Goal: Transaction & Acquisition: Download file/media

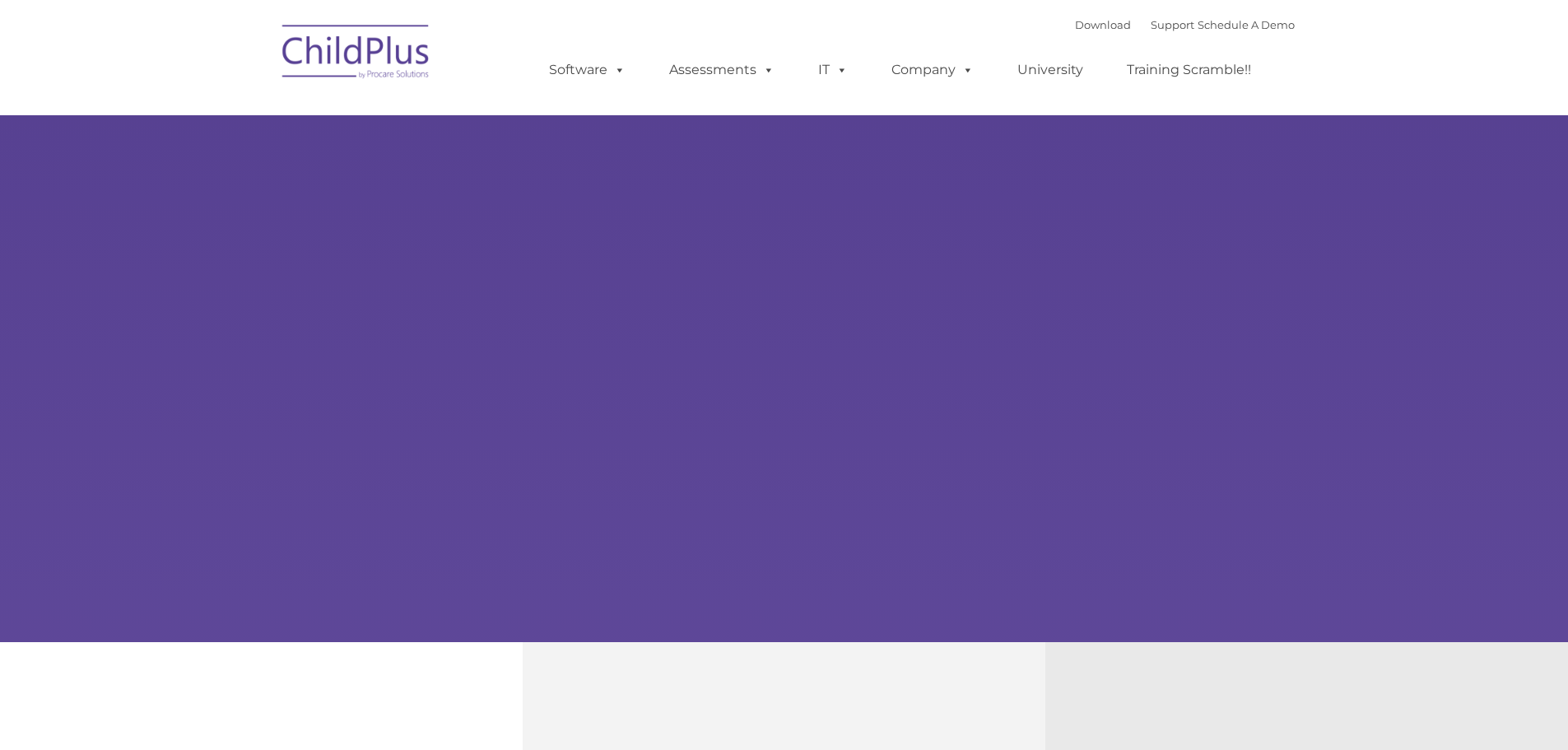
type input ""
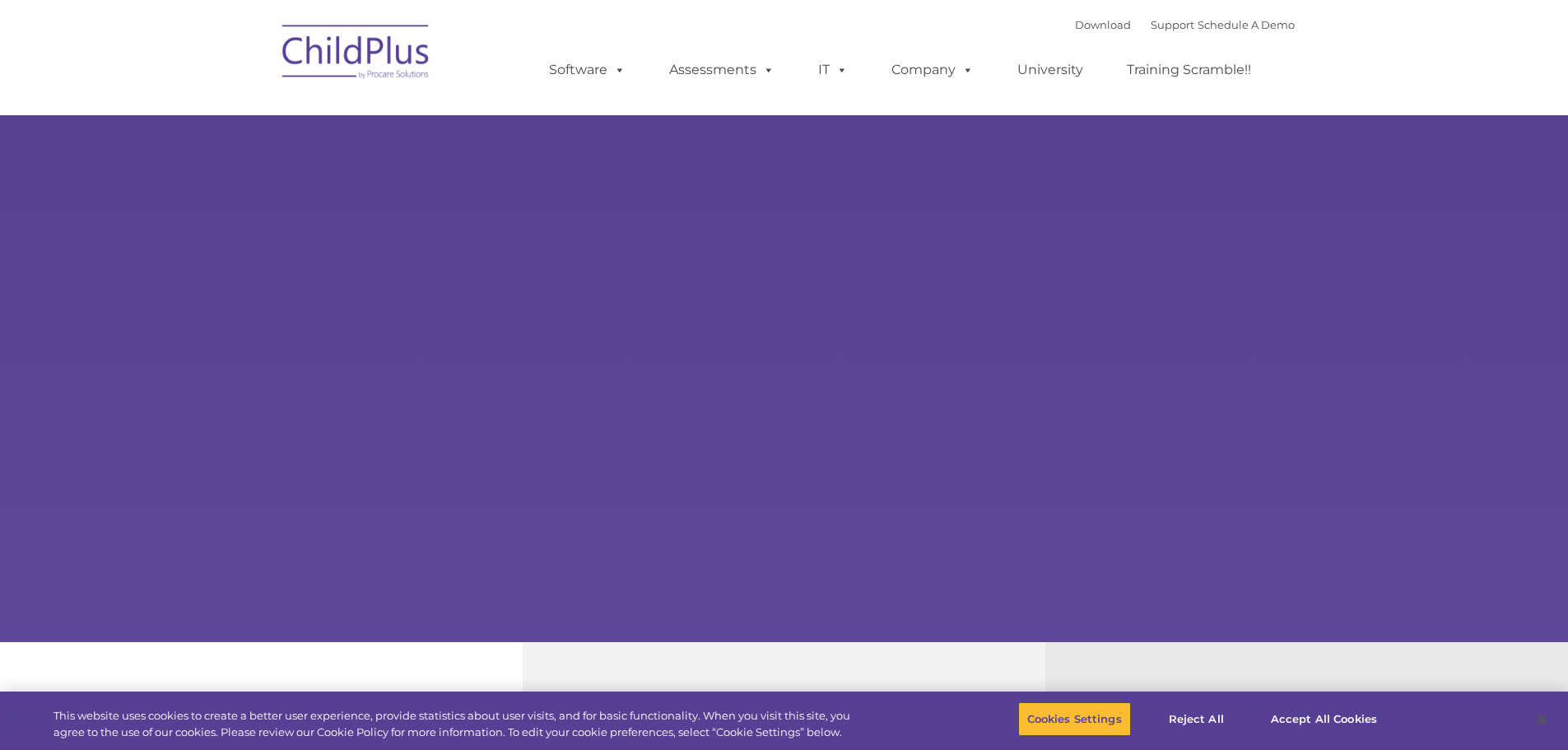
select select "MEDIUM"
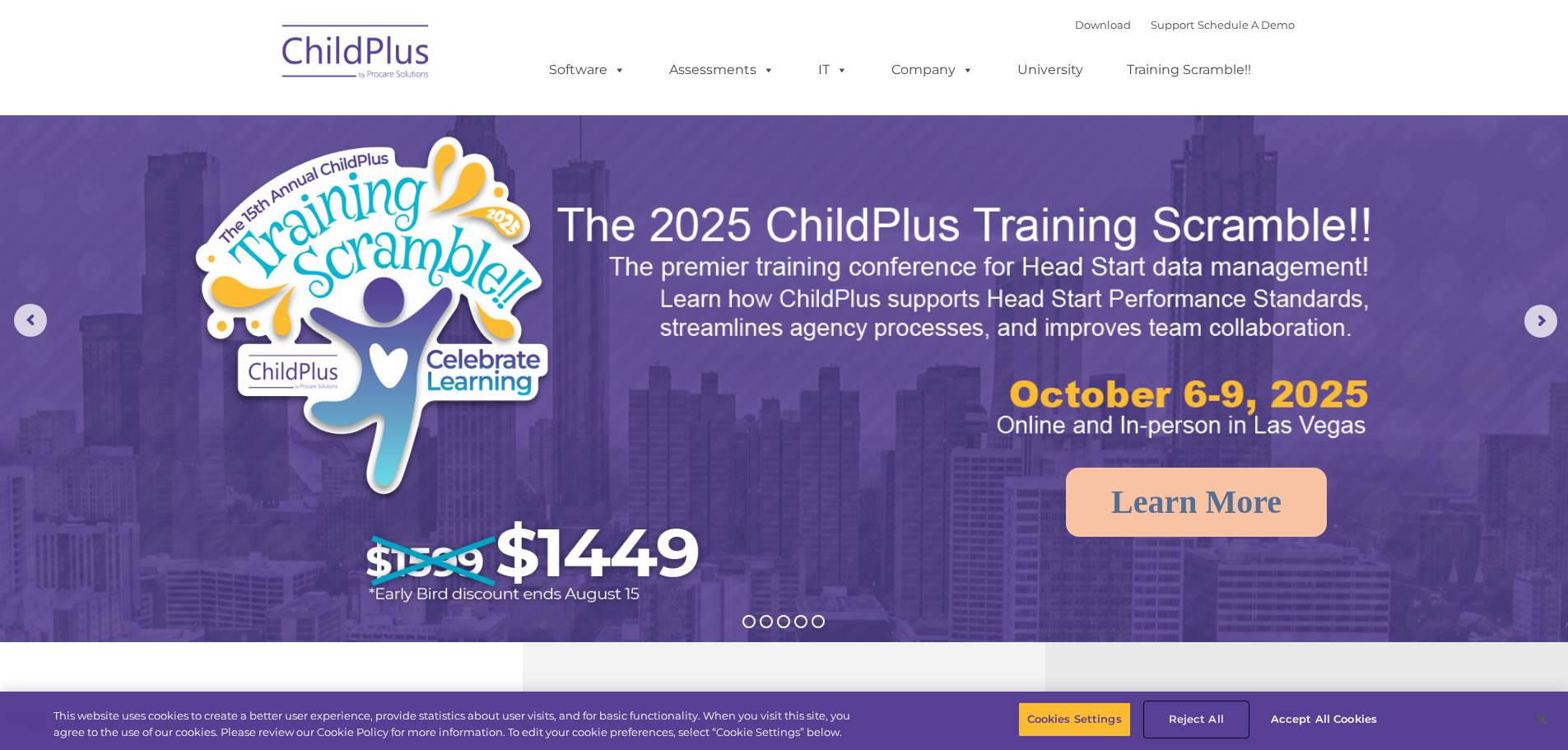
click at [1215, 721] on button "Reject All" at bounding box center [1195, 719] width 103 height 35
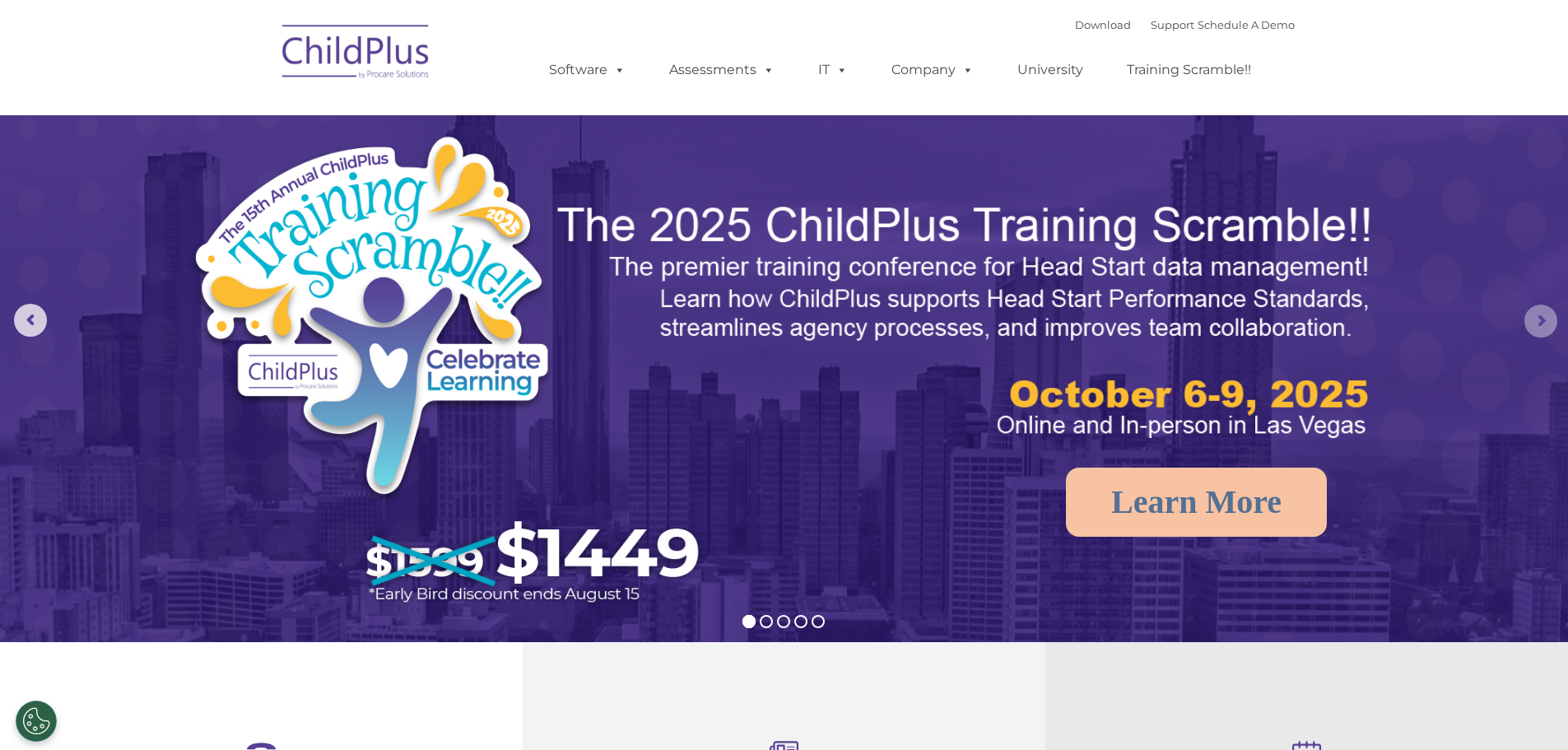
click at [1531, 318] on rs-arrow at bounding box center [1541, 321] width 33 height 33
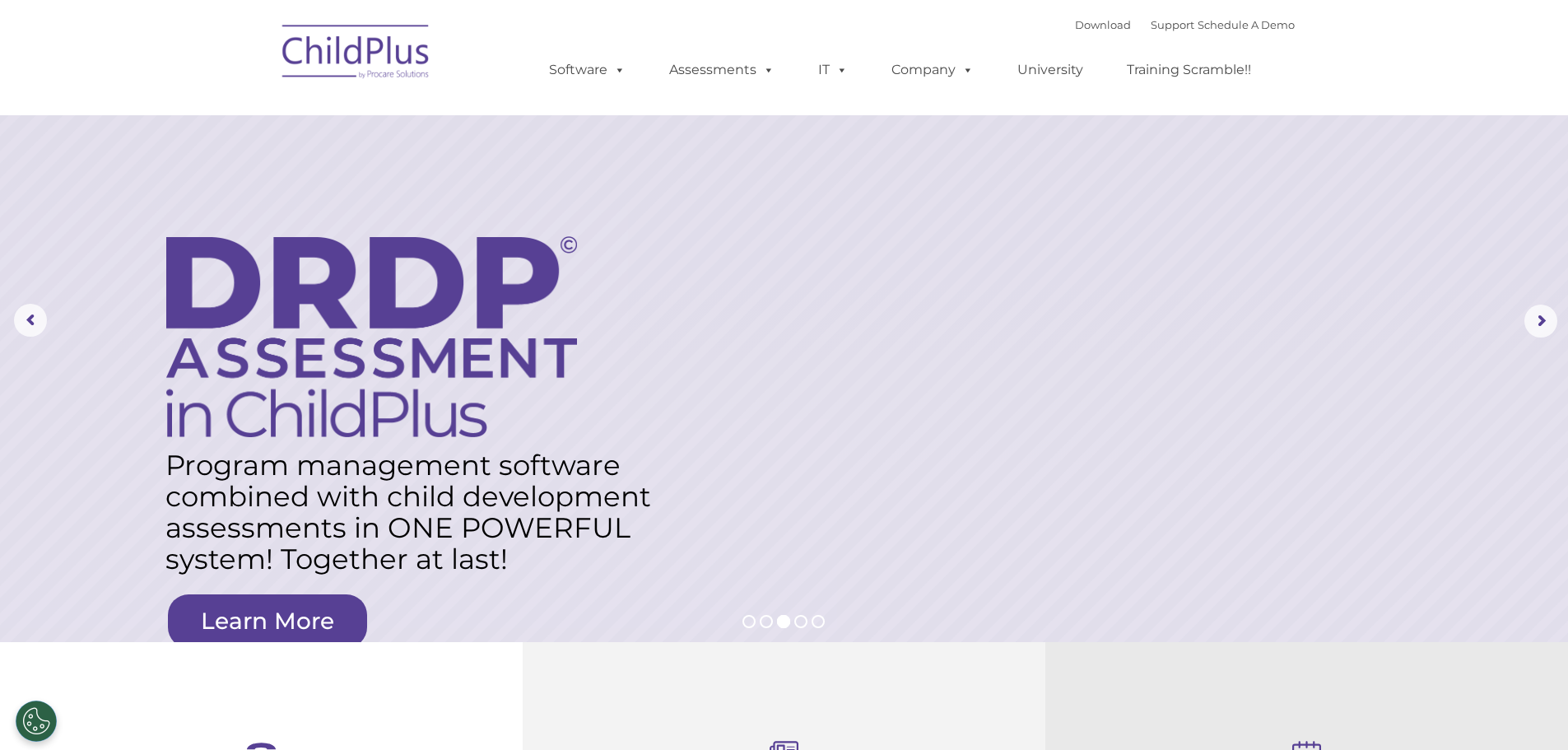
click at [347, 48] on img at bounding box center [355, 54] width 165 height 83
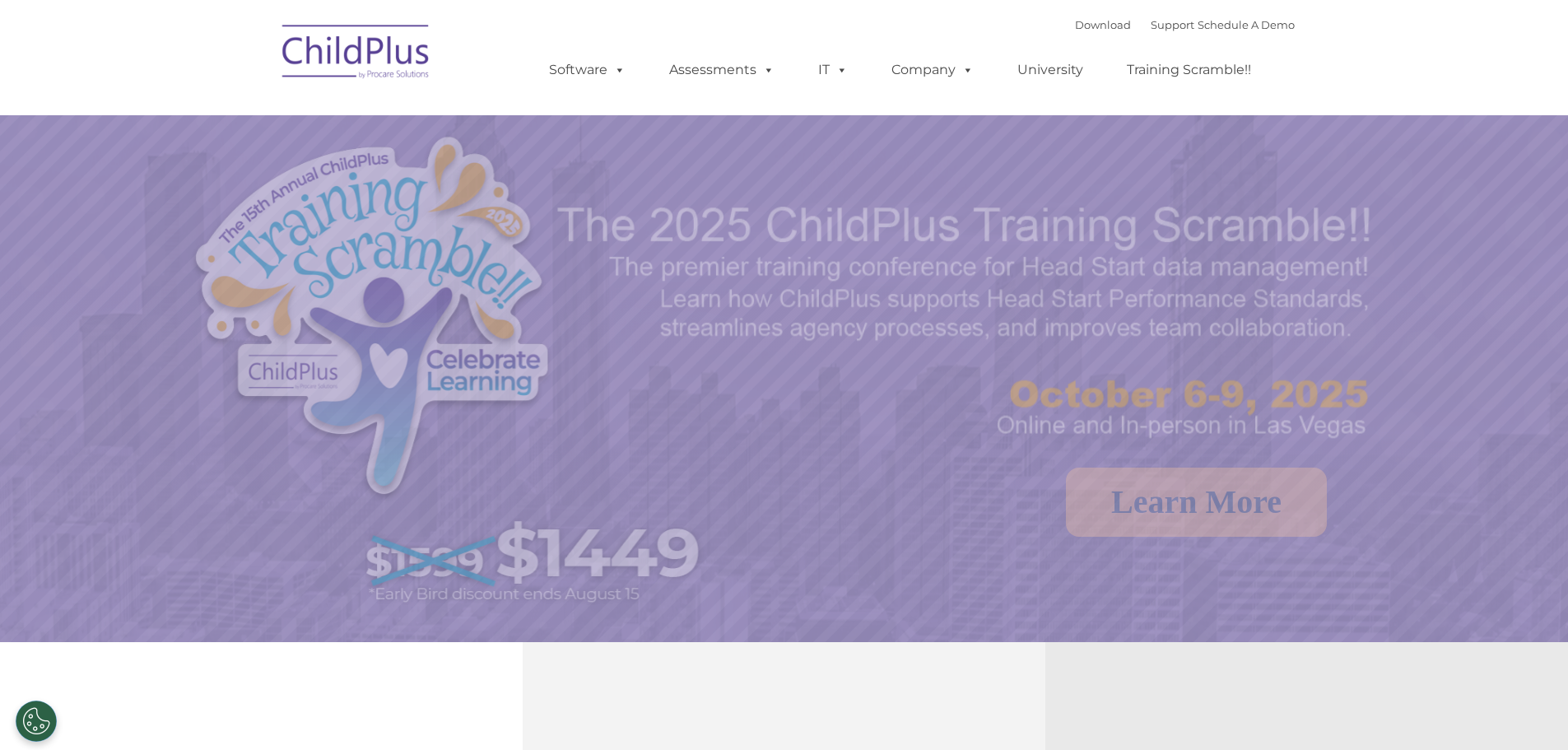
select select "MEDIUM"
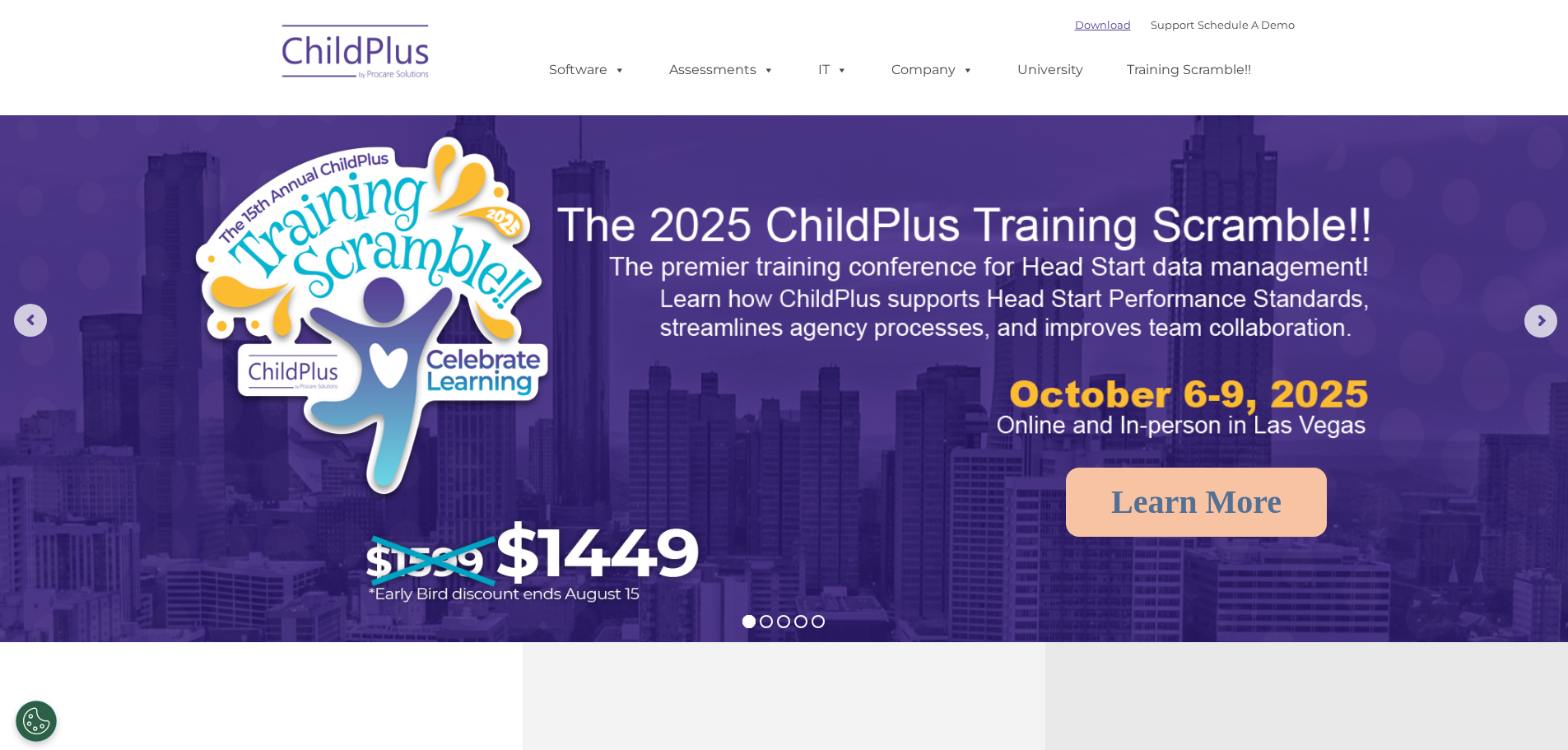
click at [1085, 21] on link "Download" at bounding box center [1103, 25] width 56 height 13
